Goal: Information Seeking & Learning: Learn about a topic

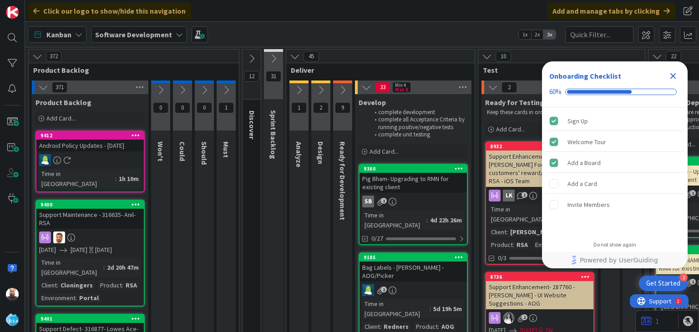
scroll to position [95, 0]
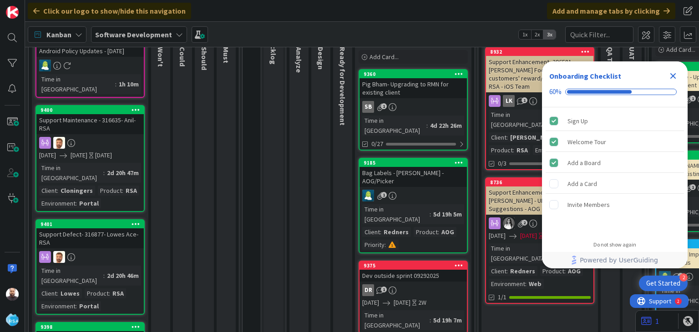
click at [673, 78] on icon "Close Checklist" at bounding box center [673, 76] width 11 height 11
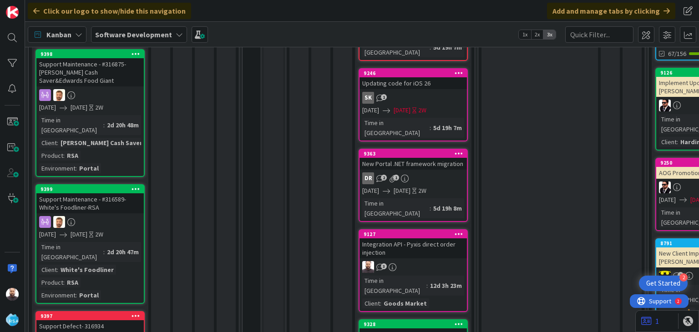
scroll to position [370, 0]
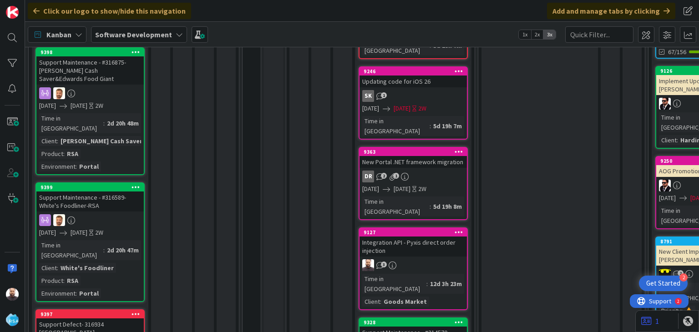
click at [407, 237] on div "Integration API - Pyxis direct order injection" at bounding box center [413, 247] width 107 height 20
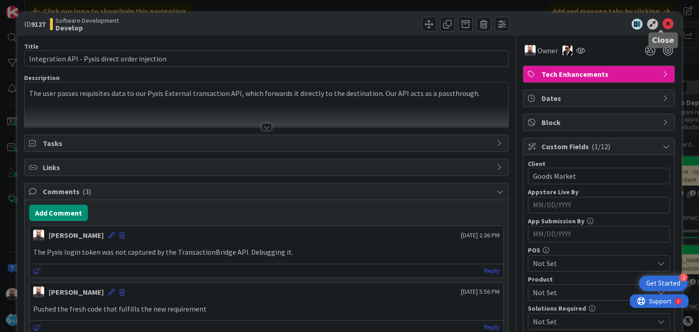
click at [663, 26] on icon at bounding box center [668, 24] width 11 height 11
